Goal: Task Accomplishment & Management: Manage account settings

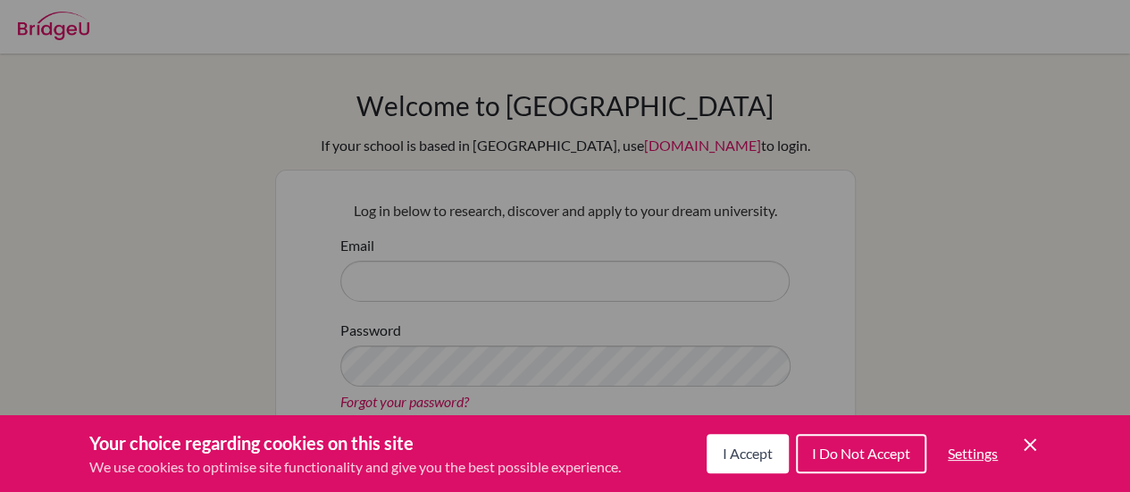
click at [1031, 444] on icon "Save and close" at bounding box center [1030, 445] width 13 height 13
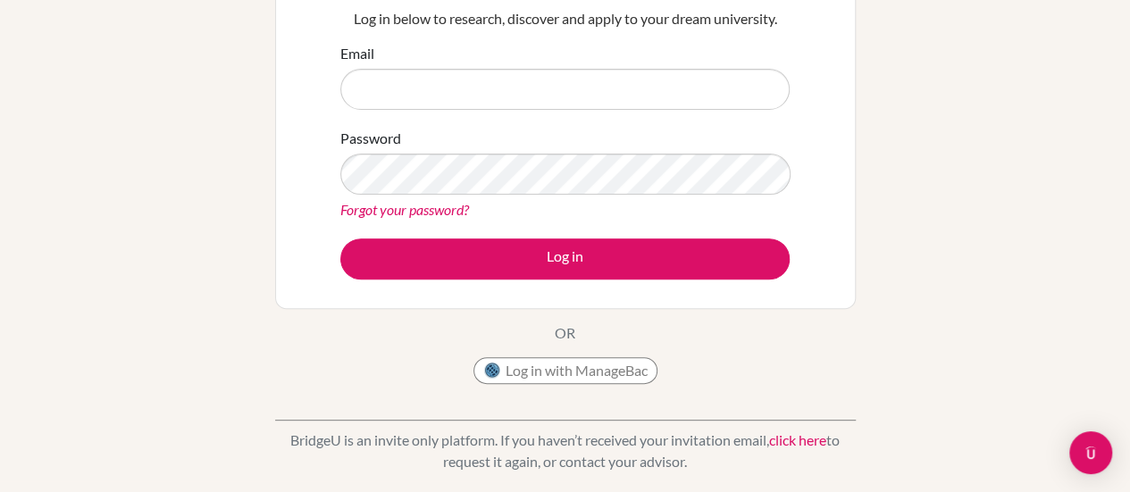
scroll to position [206, 0]
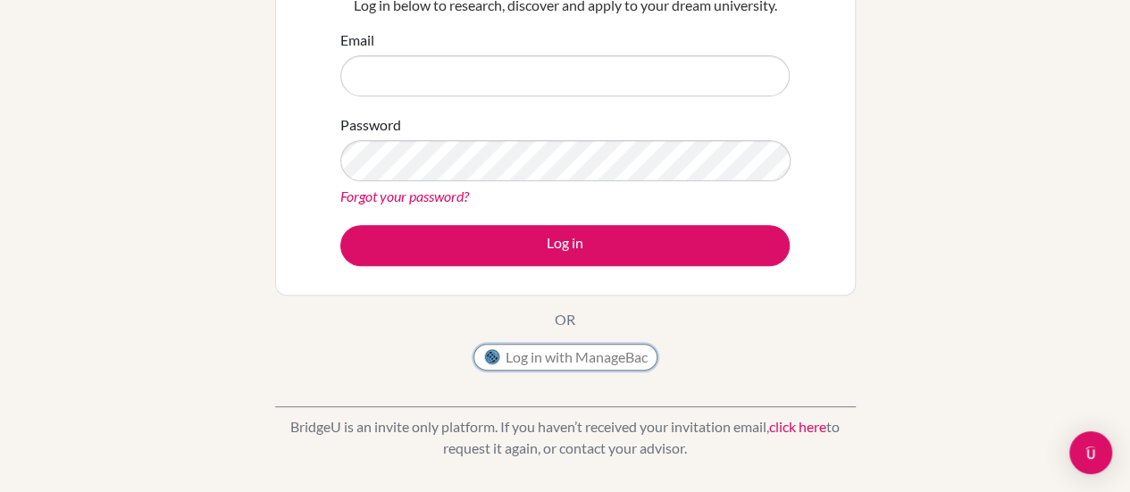
click at [559, 362] on button "Log in with ManageBac" at bounding box center [566, 357] width 184 height 27
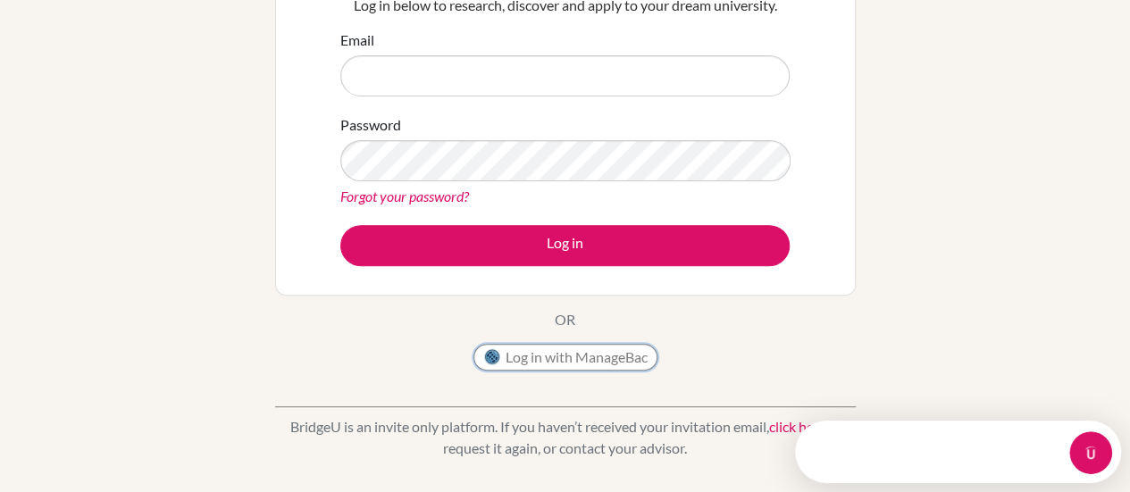
scroll to position [0, 0]
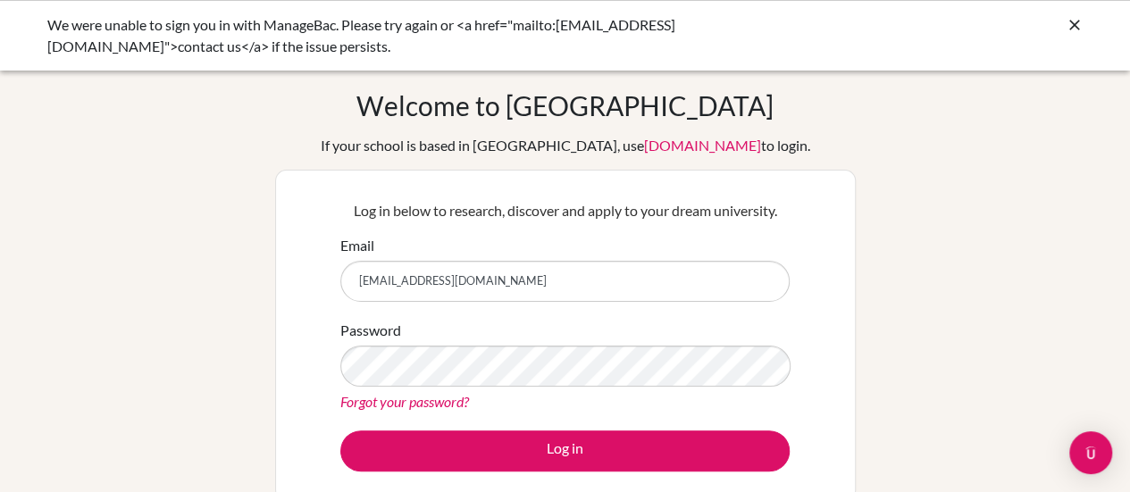
type input "[EMAIL_ADDRESS][DOMAIN_NAME]"
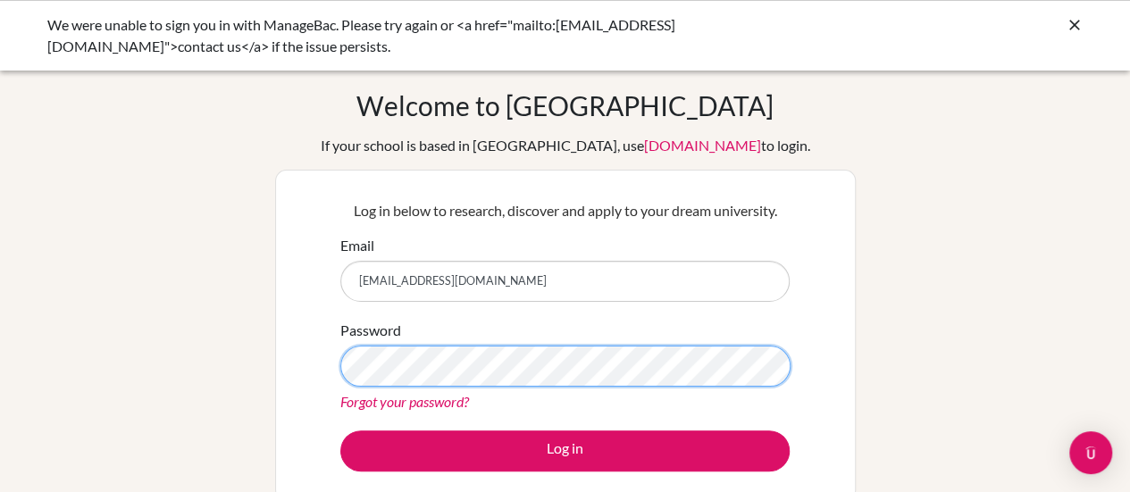
click at [340, 431] on button "Log in" at bounding box center [564, 451] width 449 height 41
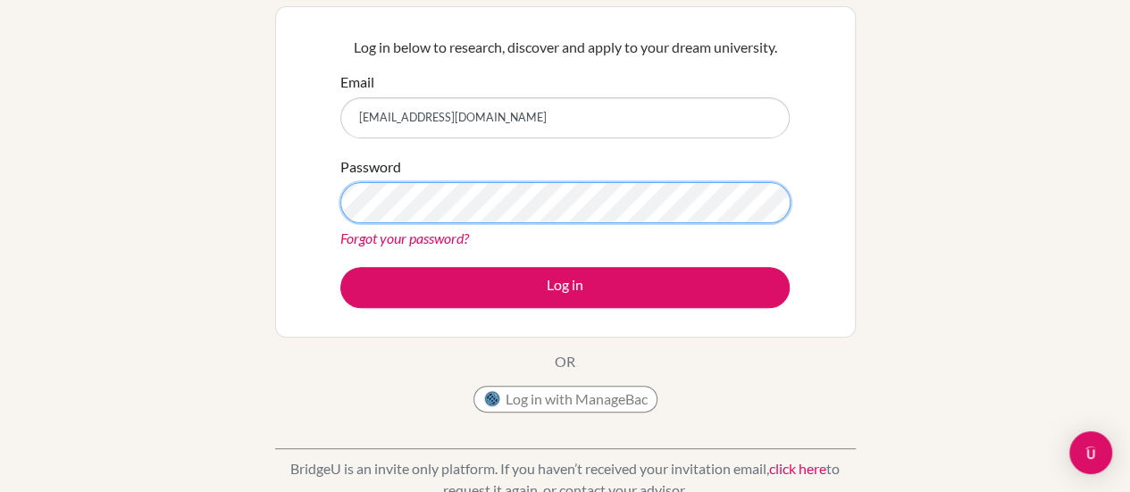
scroll to position [164, 0]
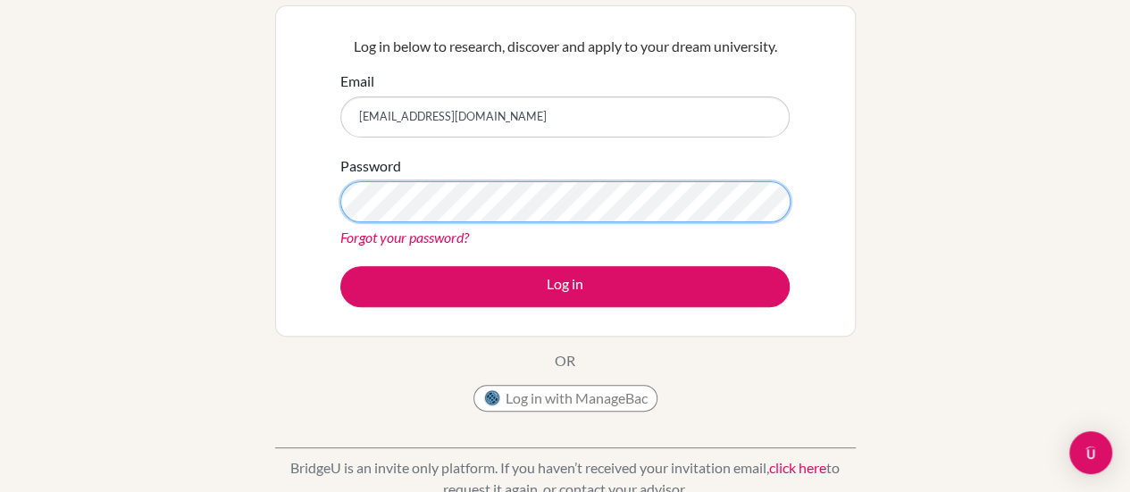
click at [340, 266] on button "Log in" at bounding box center [564, 286] width 449 height 41
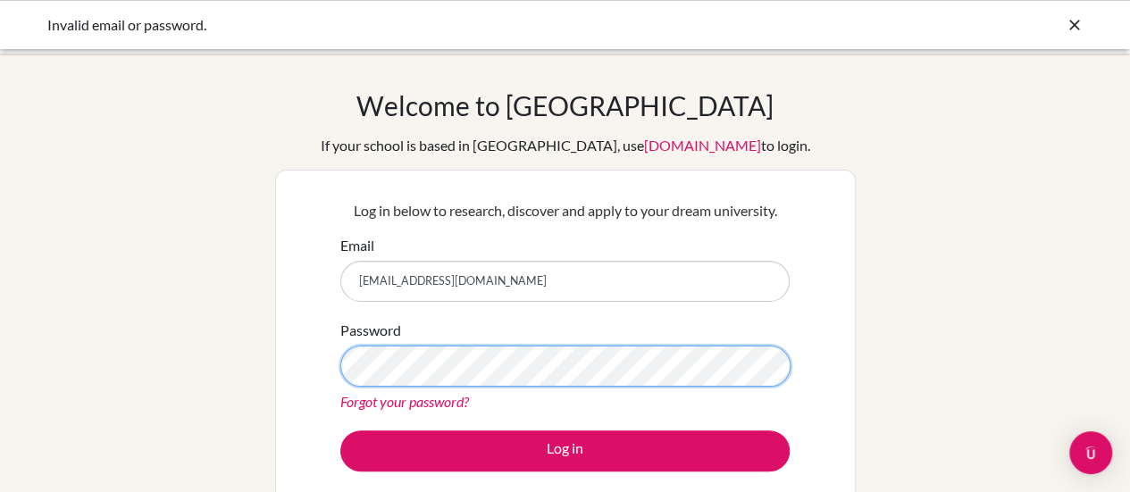
click at [340, 431] on button "Log in" at bounding box center [564, 451] width 449 height 41
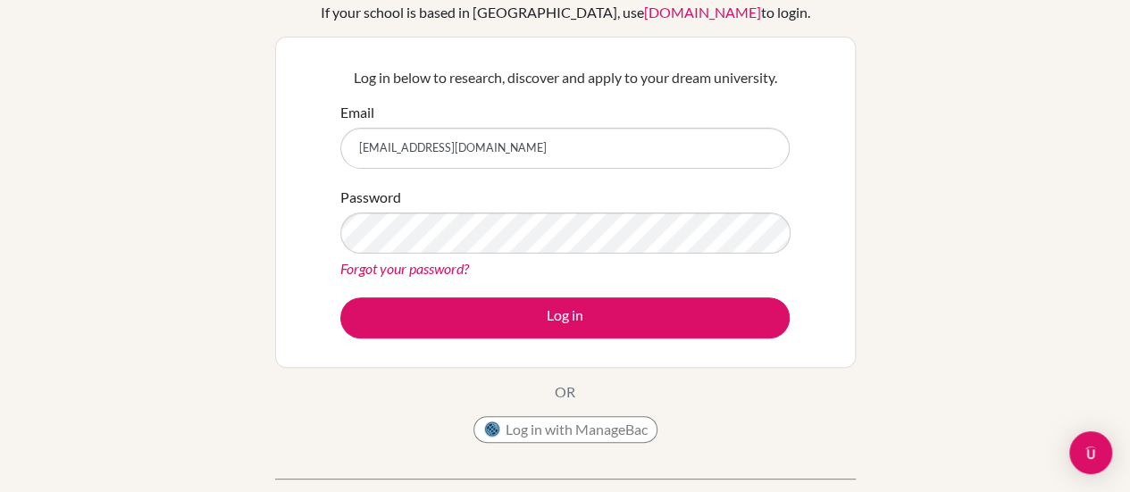
scroll to position [134, 0]
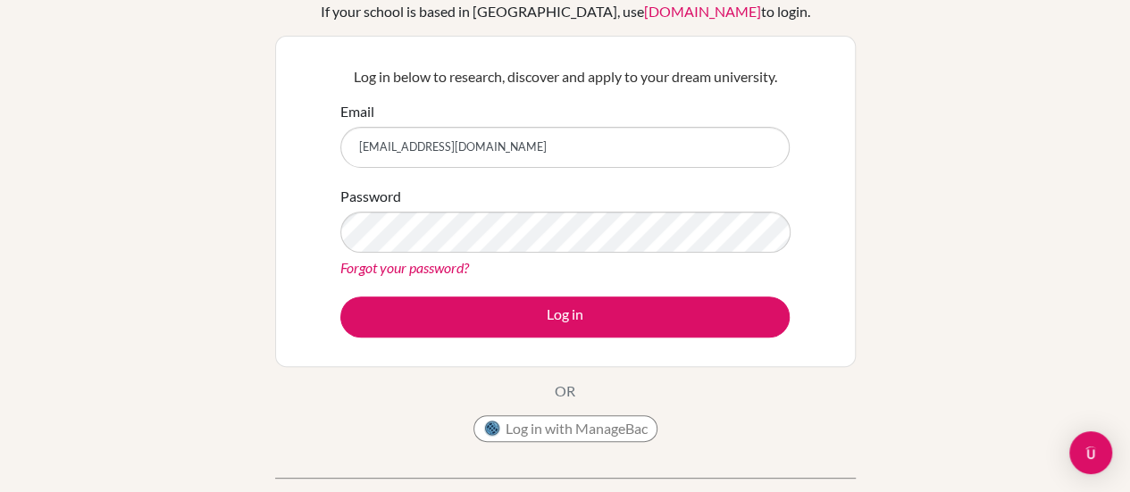
click at [432, 264] on link "Forgot your password?" at bounding box center [404, 267] width 129 height 17
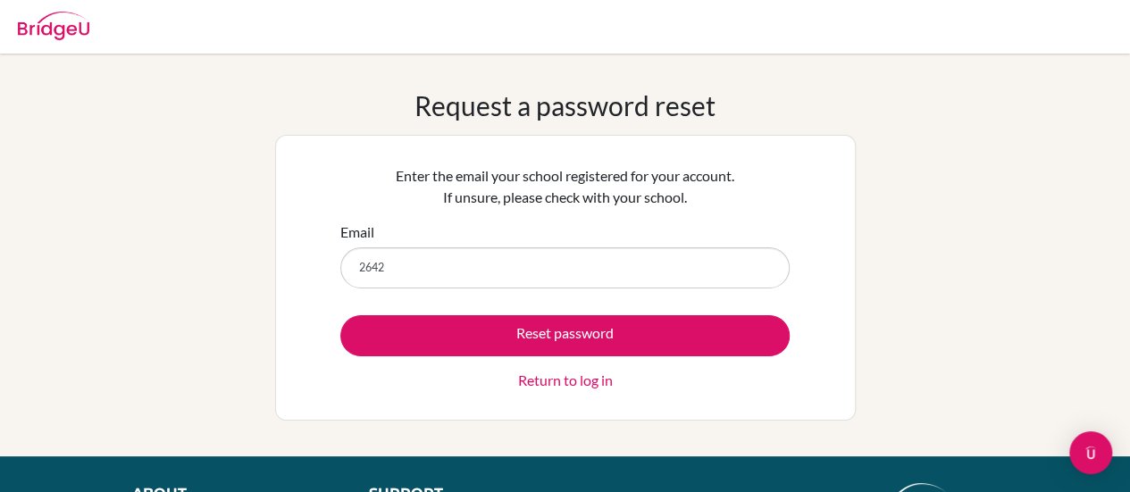
type input "2642"
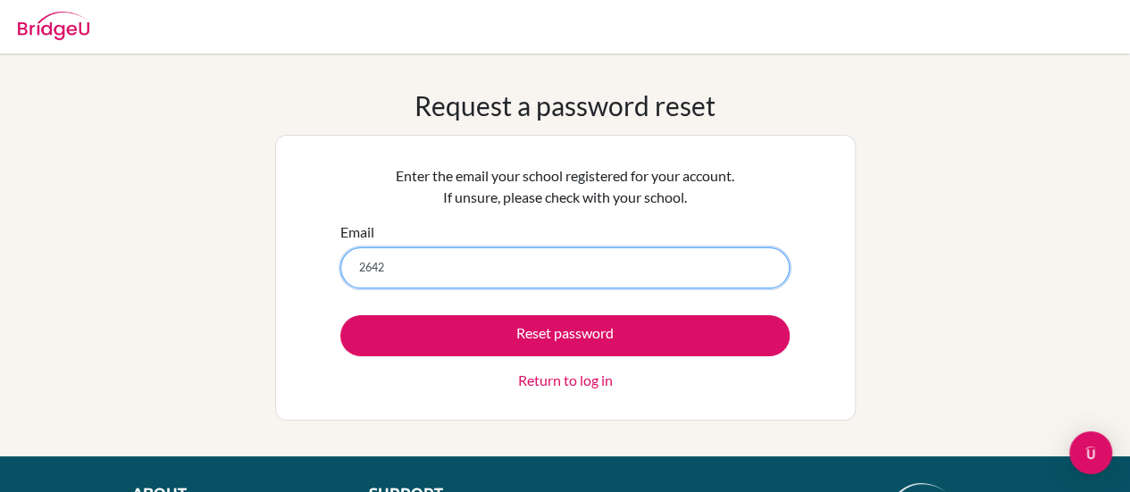
drag, startPoint x: 0, startPoint y: 0, endPoint x: 432, endPoint y: 264, distance: 505.7
click at [432, 264] on input "2642" at bounding box center [564, 268] width 449 height 41
type input "2642@horizon.ac.jp"
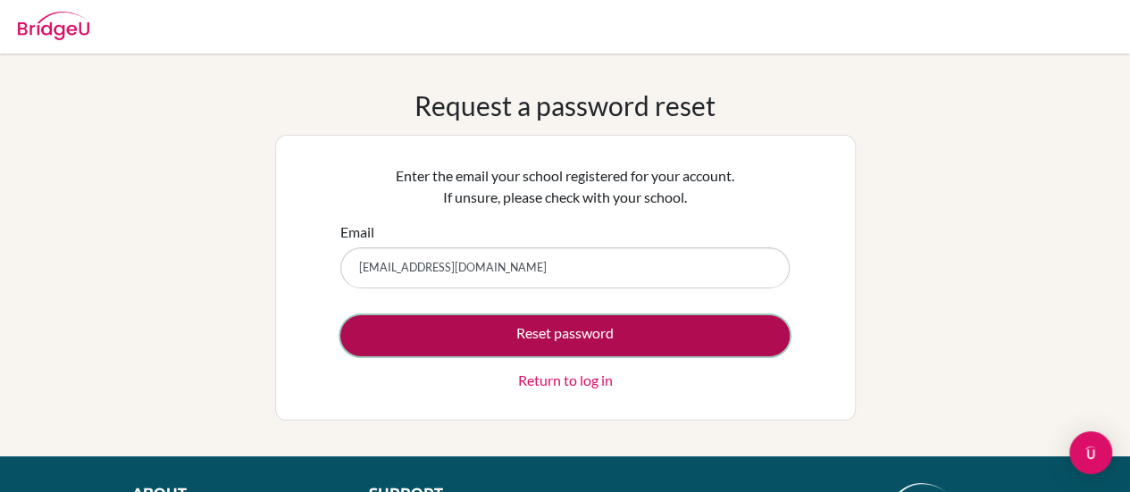
click at [541, 339] on button "Reset password" at bounding box center [564, 335] width 449 height 41
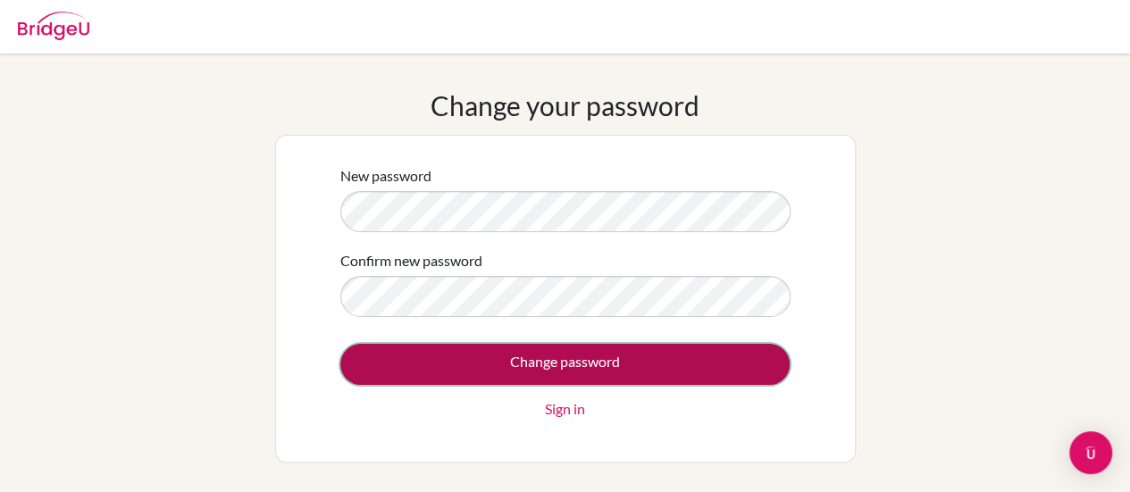
click at [550, 368] on input "Change password" at bounding box center [564, 364] width 449 height 41
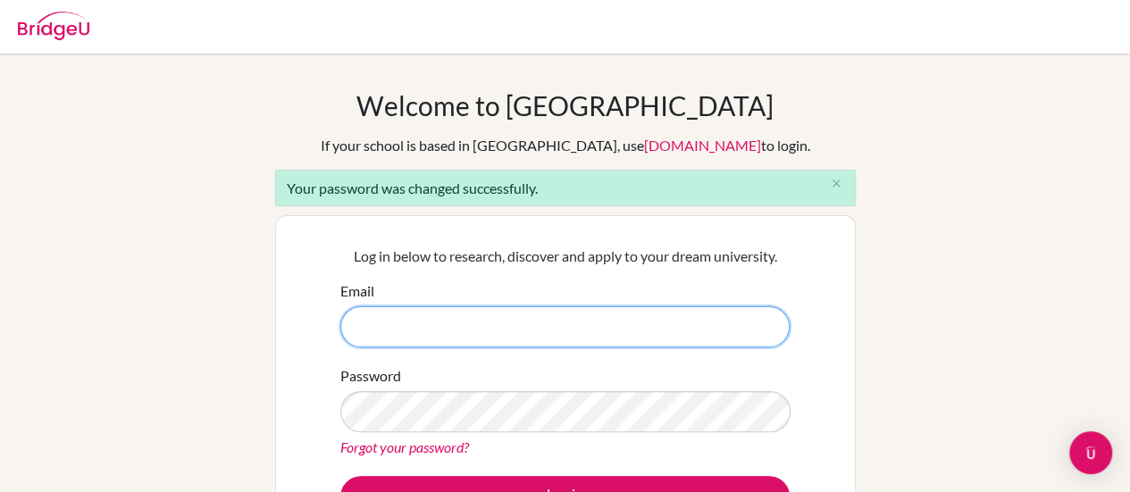
scroll to position [140, 0]
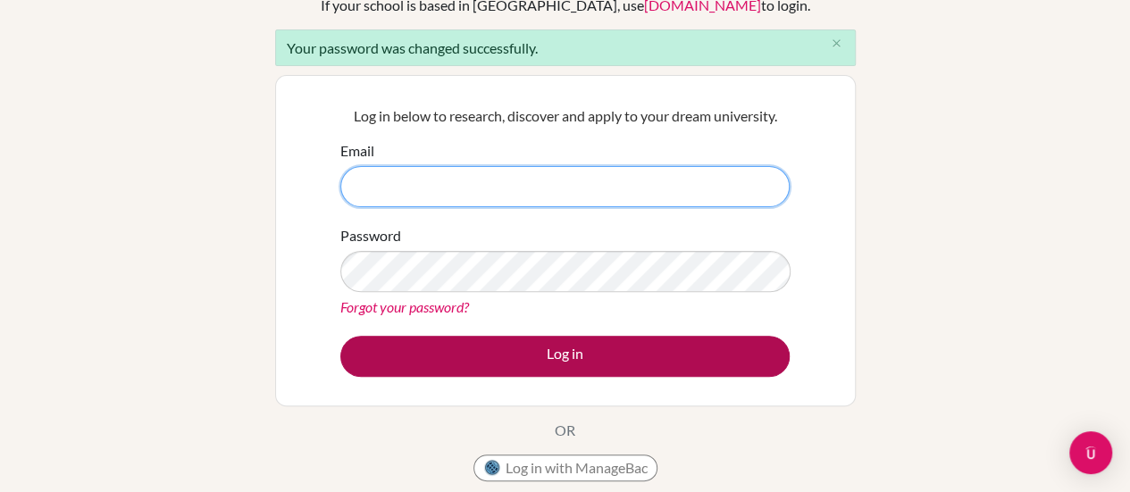
type input "[EMAIL_ADDRESS][DOMAIN_NAME]"
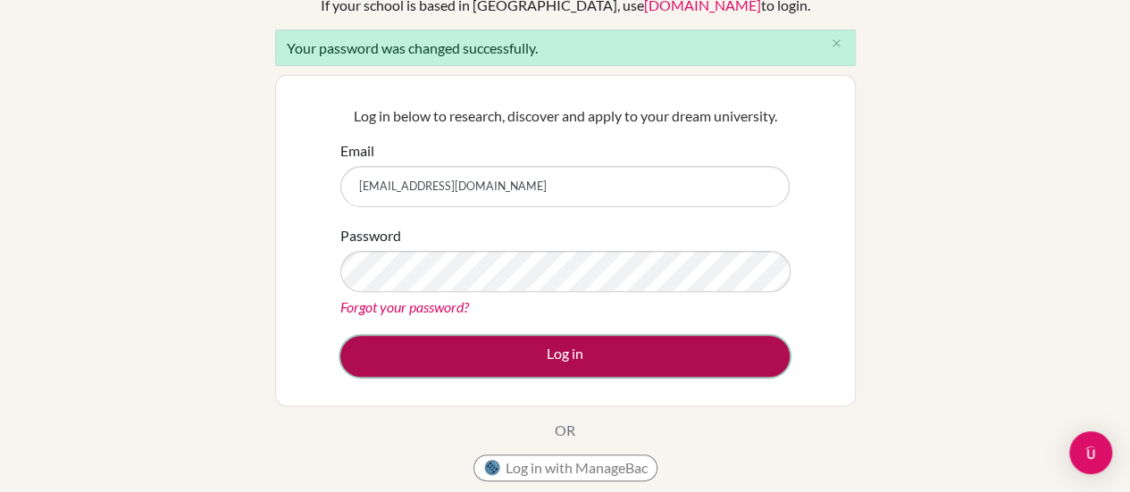
click at [575, 349] on button "Log in" at bounding box center [564, 356] width 449 height 41
